Goal: Task Accomplishment & Management: Manage account settings

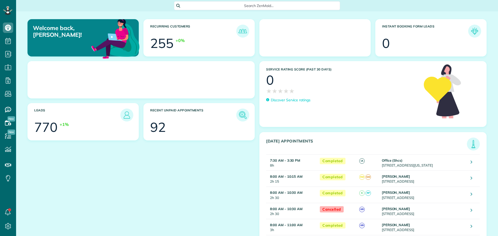
scroll to position [2, 2]
click at [8, 81] on use at bounding box center [8, 81] width 5 height 6
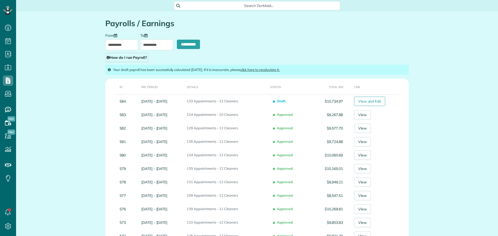
scroll to position [2, 2]
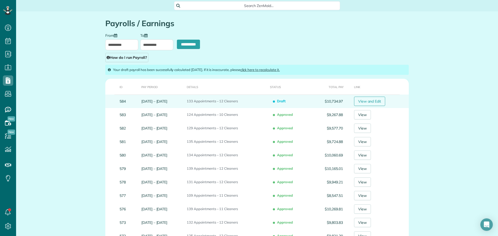
click at [373, 101] on link "View and Edit" at bounding box center [369, 101] width 31 height 9
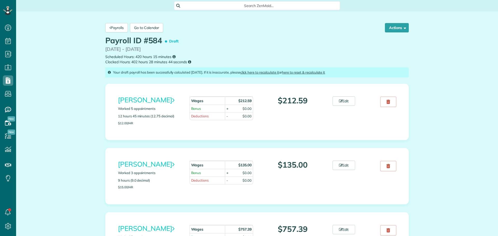
scroll to position [2, 2]
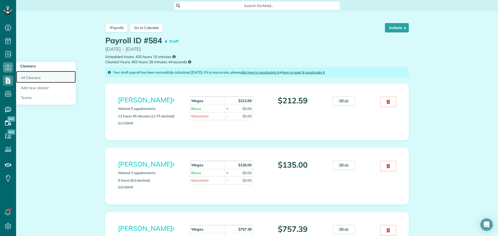
click at [26, 78] on link "All Cleaners" at bounding box center [46, 77] width 60 height 12
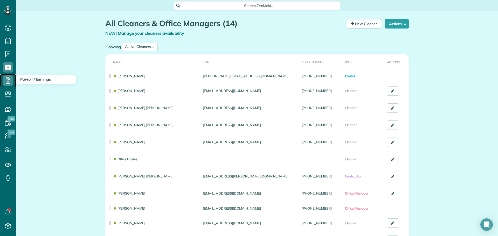
click at [9, 78] on use at bounding box center [8, 81] width 5 height 6
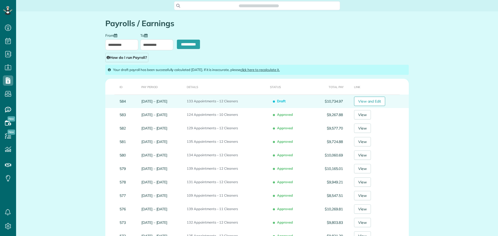
scroll to position [2, 2]
click at [365, 98] on link "View and Edit" at bounding box center [369, 101] width 31 height 9
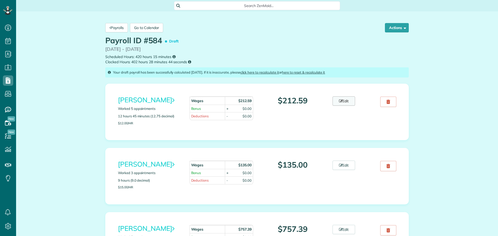
scroll to position [2, 2]
click at [349, 99] on link "Edit" at bounding box center [344, 101] width 23 height 9
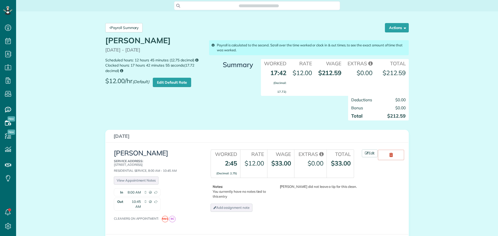
scroll to position [2, 2]
click at [112, 29] on link "Payroll Summary" at bounding box center [123, 27] width 37 height 9
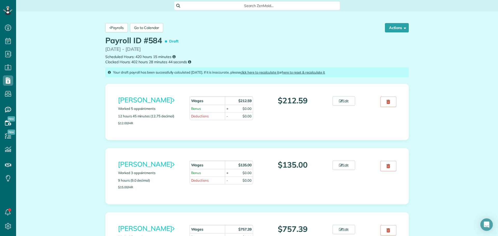
scroll to position [26, 0]
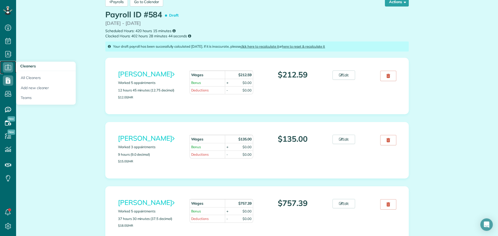
click at [8, 70] on icon at bounding box center [8, 67] width 10 height 10
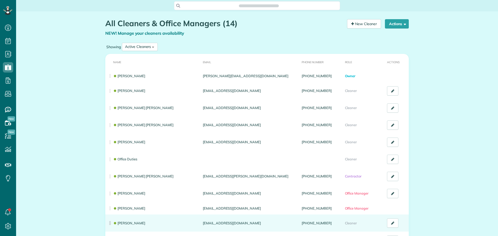
scroll to position [2, 2]
click at [135, 222] on link "[PERSON_NAME]" at bounding box center [129, 223] width 32 height 4
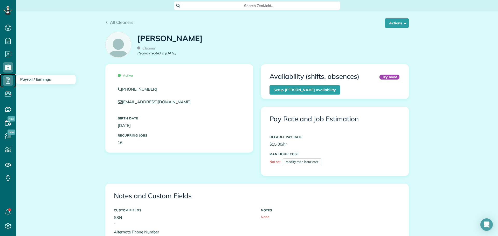
click at [7, 81] on icon at bounding box center [8, 81] width 10 height 10
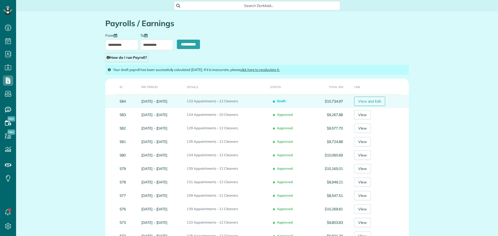
scroll to position [2, 2]
click at [367, 104] on link "View and Edit" at bounding box center [369, 101] width 31 height 9
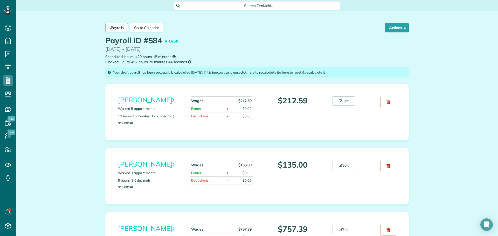
click at [117, 29] on link "Payrolls" at bounding box center [116, 27] width 23 height 9
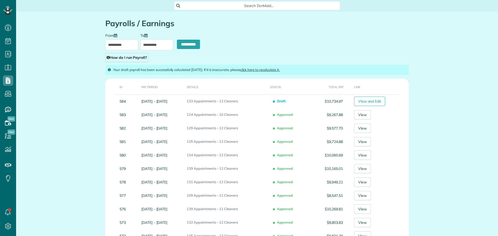
scroll to position [2, 2]
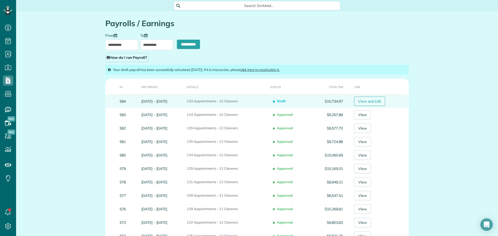
click at [364, 98] on link "View and Edit" at bounding box center [369, 101] width 31 height 9
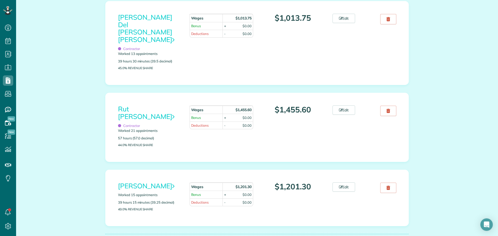
scroll to position [701, 0]
